Goal: Information Seeking & Learning: Learn about a topic

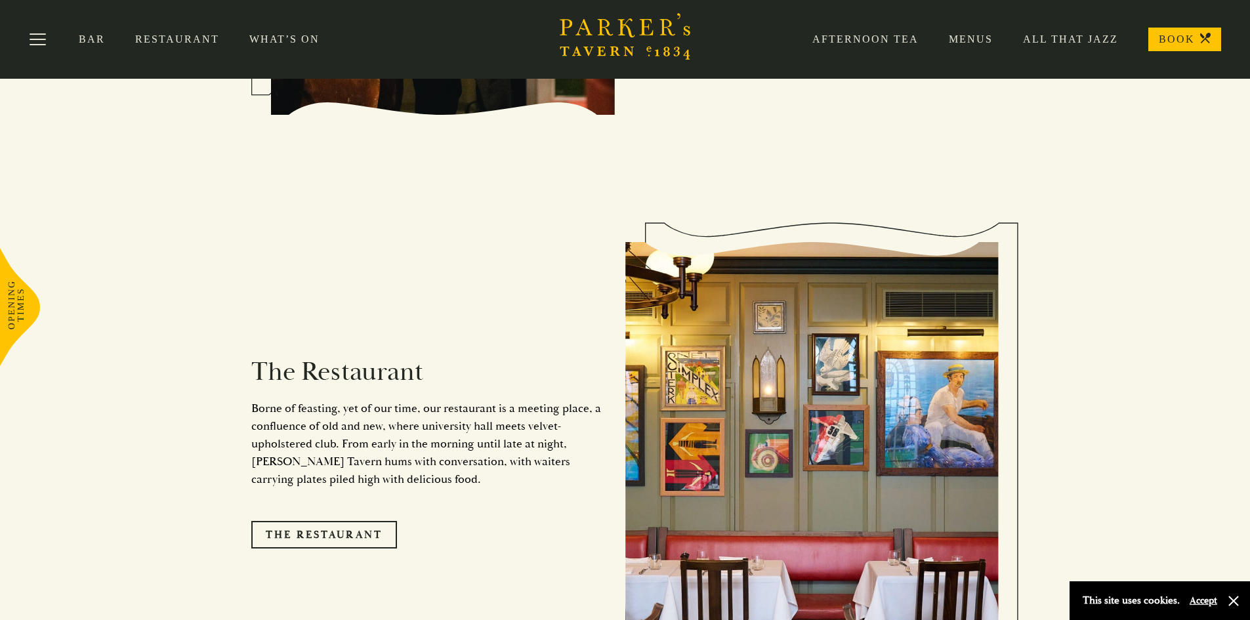
scroll to position [984, 0]
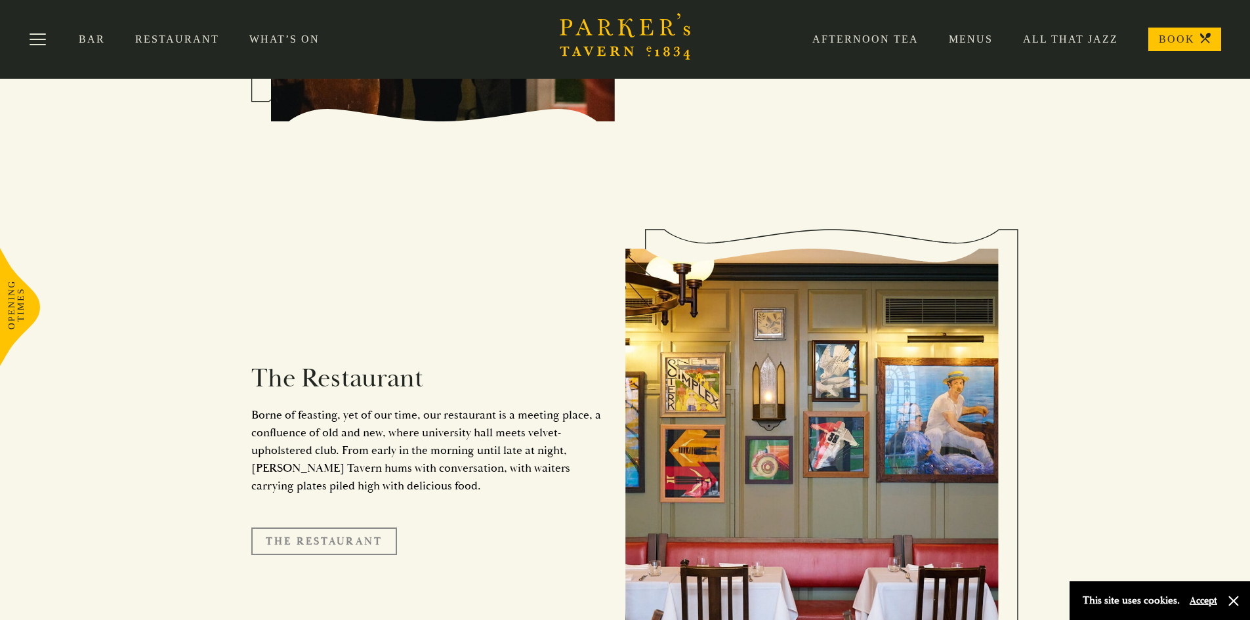
click at [333, 528] on link "The Restaurant" at bounding box center [324, 542] width 146 height 28
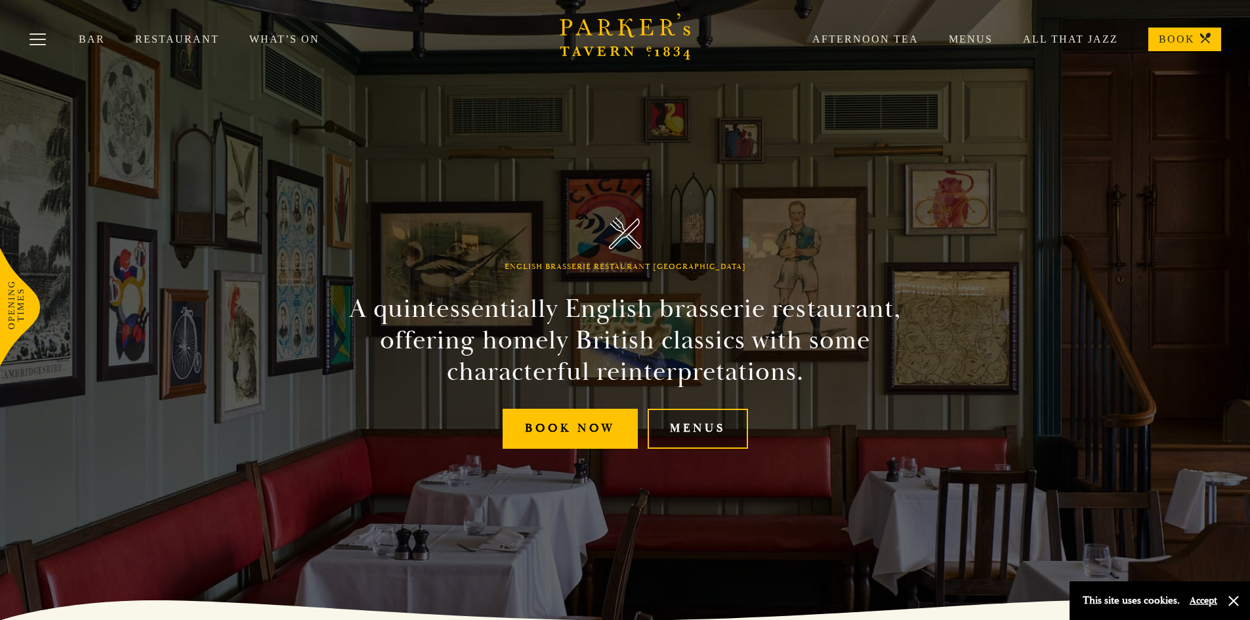
click at [680, 426] on link "Menus" at bounding box center [698, 429] width 100 height 40
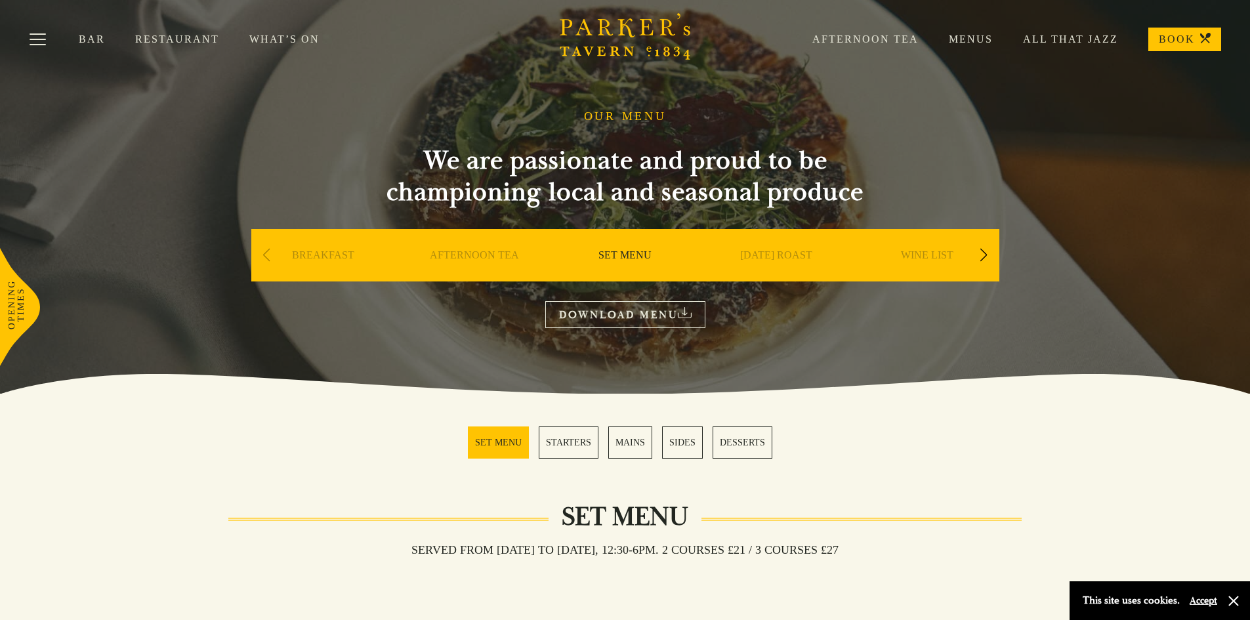
click at [171, 37] on link "Restaurant" at bounding box center [192, 39] width 114 height 13
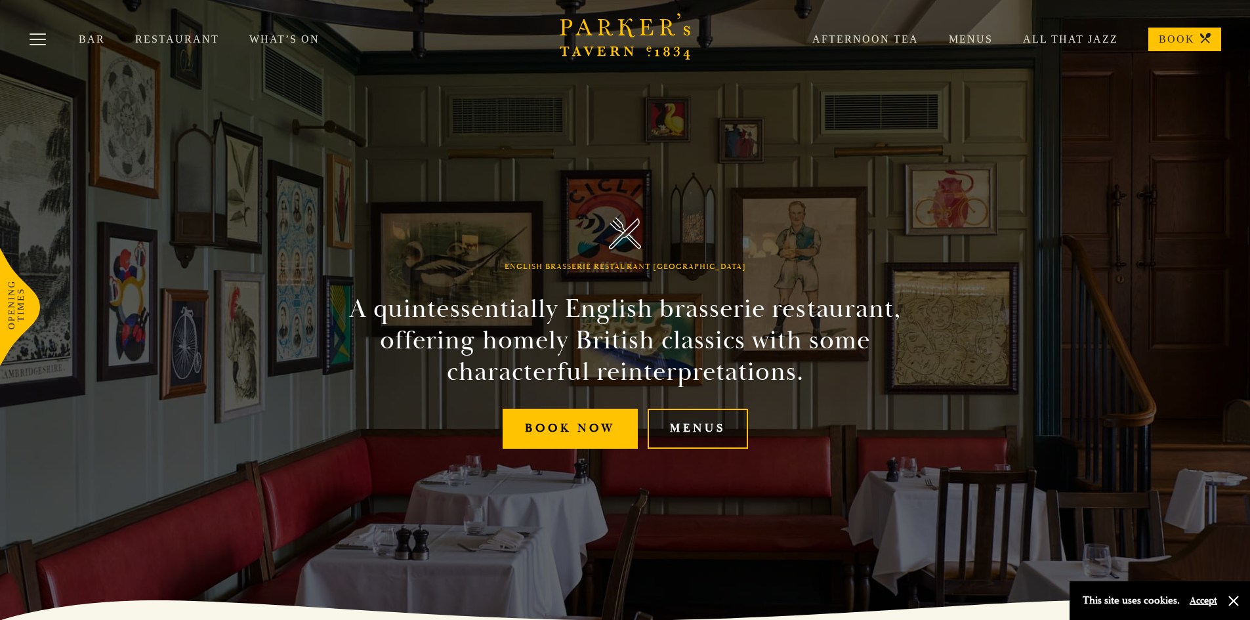
click at [709, 428] on link "Menus" at bounding box center [698, 429] width 100 height 40
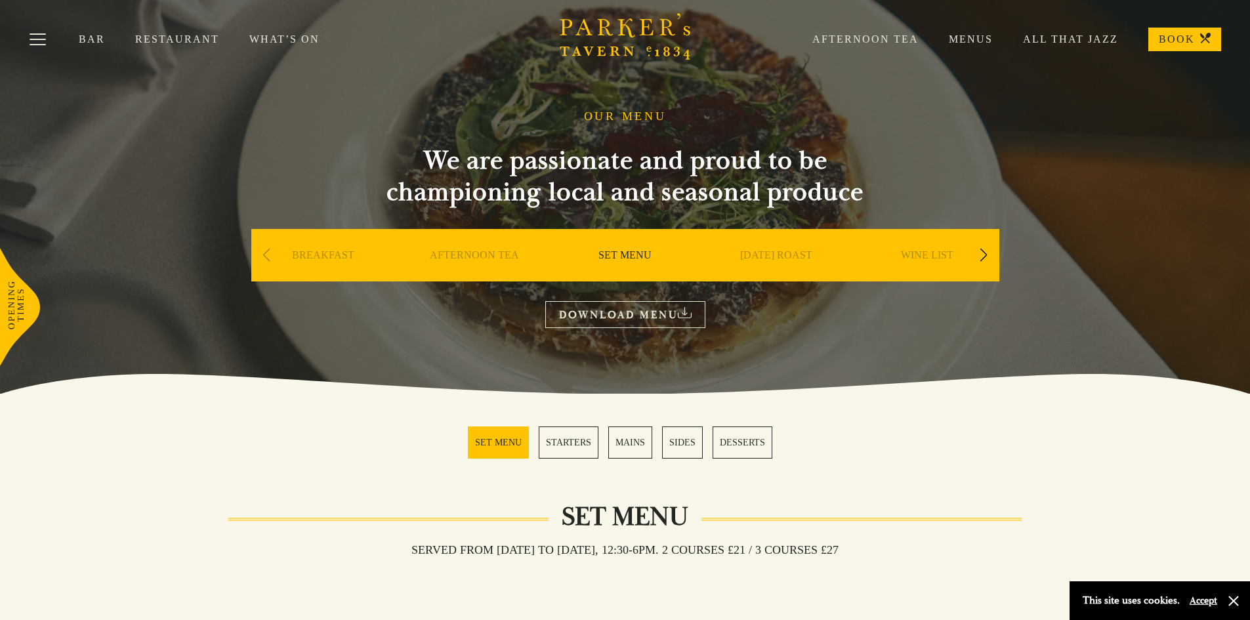
click at [633, 444] on link "MAINS" at bounding box center [630, 442] width 44 height 32
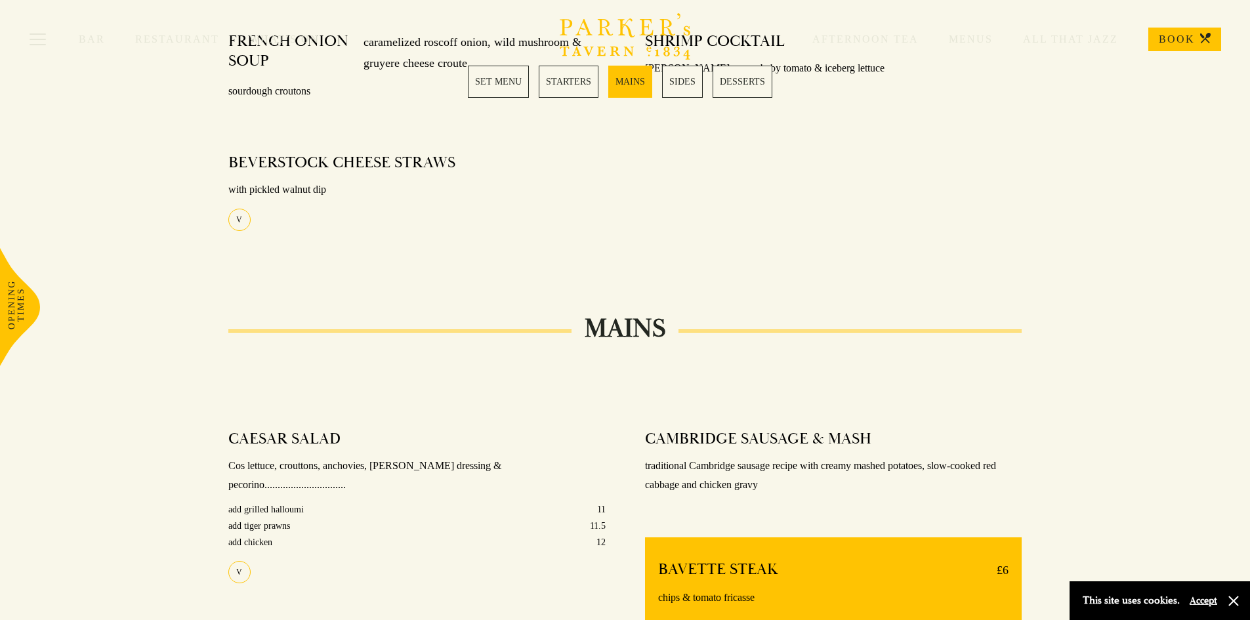
click at [633, 444] on div "SET MENU STARTERS MAINS SIDES DESSERTS SET MENU STARTERS MAINS SIDES DESSERTS D…" at bounding box center [625, 582] width 1250 height 1810
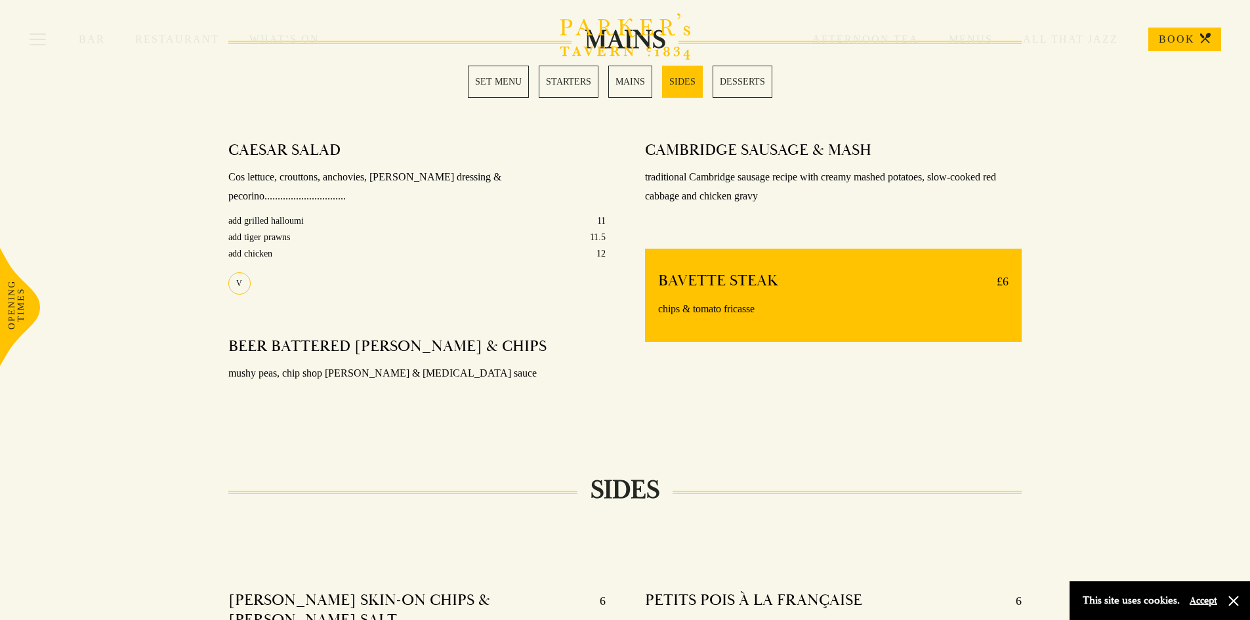
scroll to position [1046, 0]
